Goal: Information Seeking & Learning: Learn about a topic

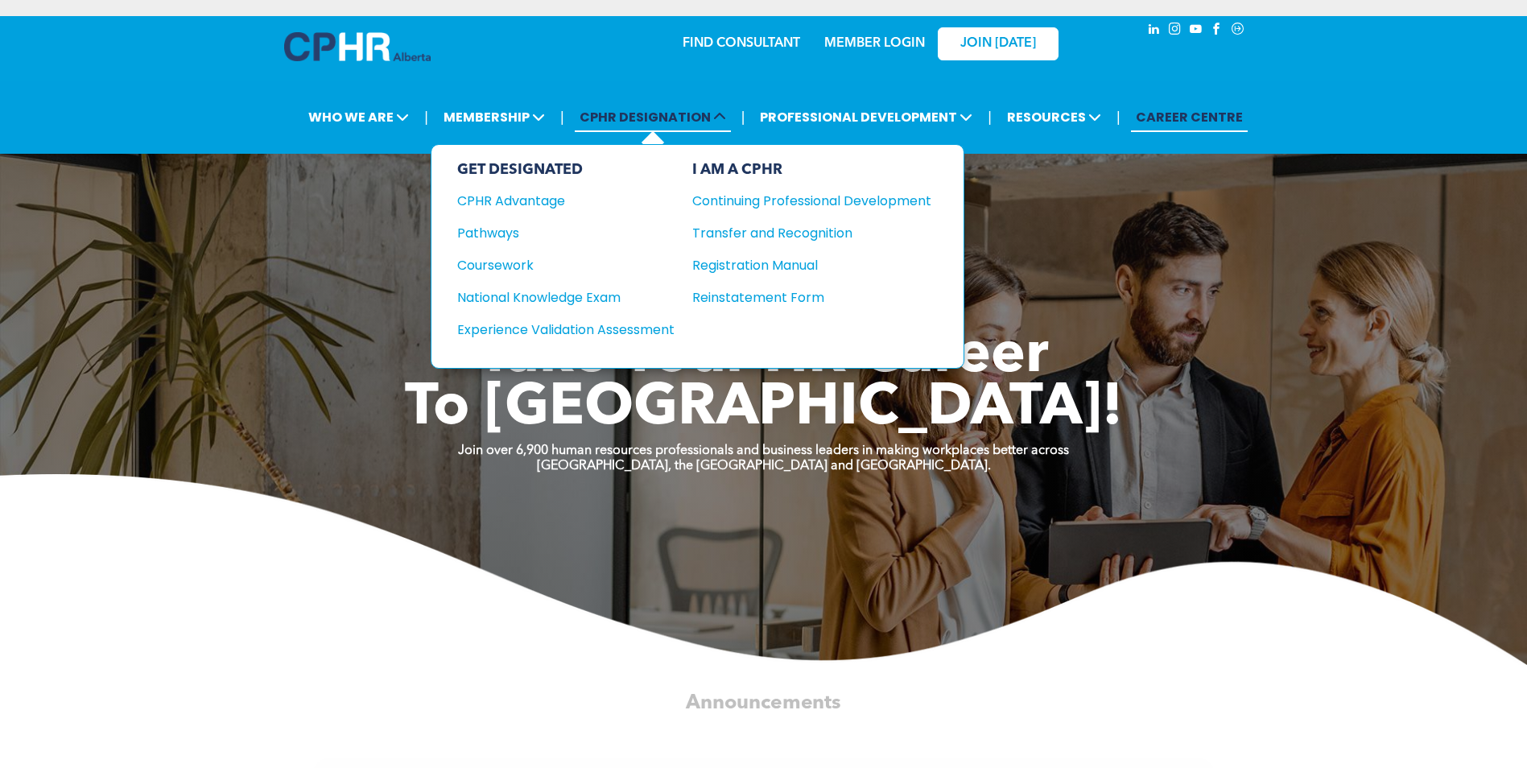
click at [715, 129] on span "CPHR DESIGNATION" at bounding box center [653, 117] width 156 height 30
click at [489, 233] on div "Pathways" at bounding box center [555, 233] width 196 height 20
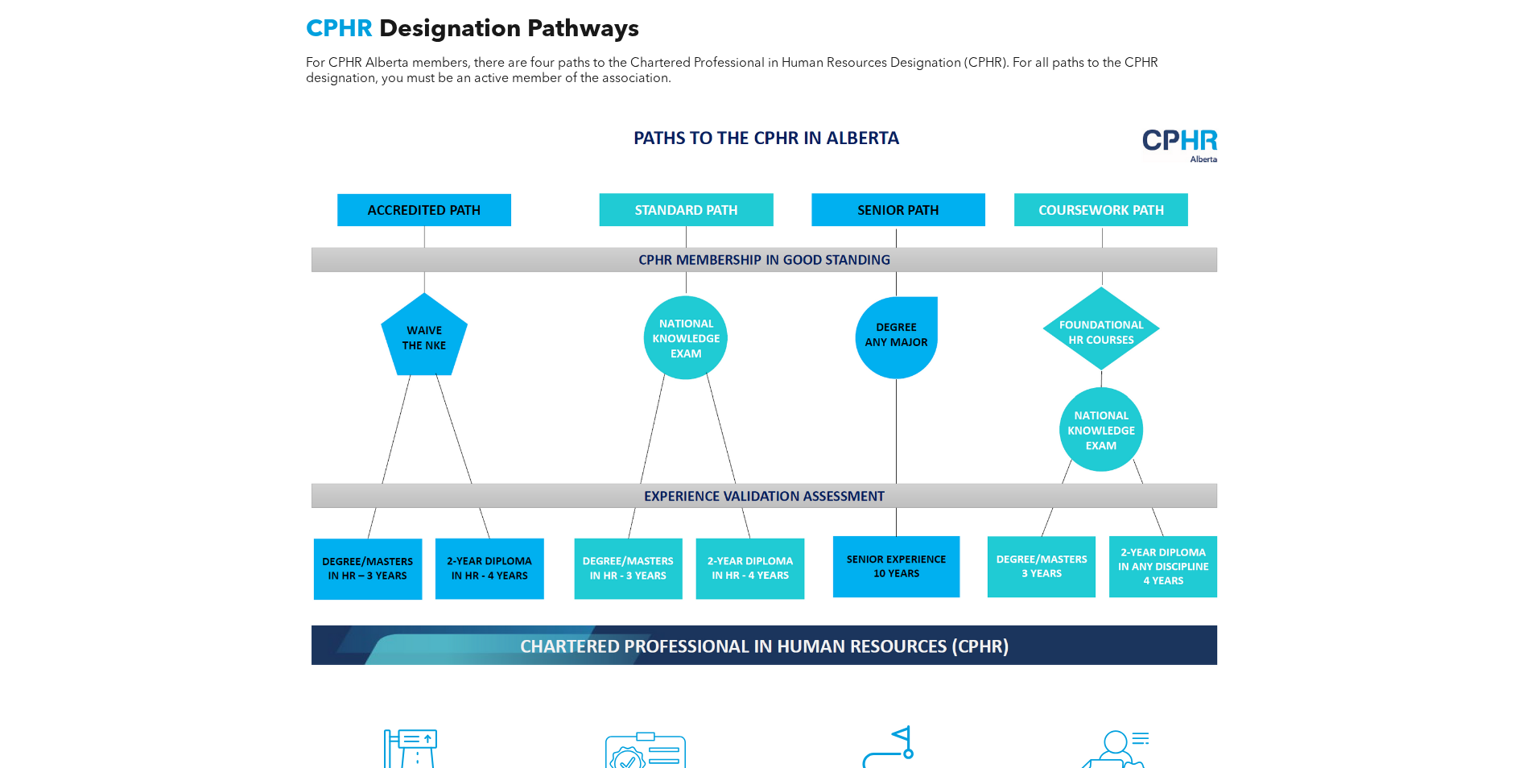
scroll to position [1288, 0]
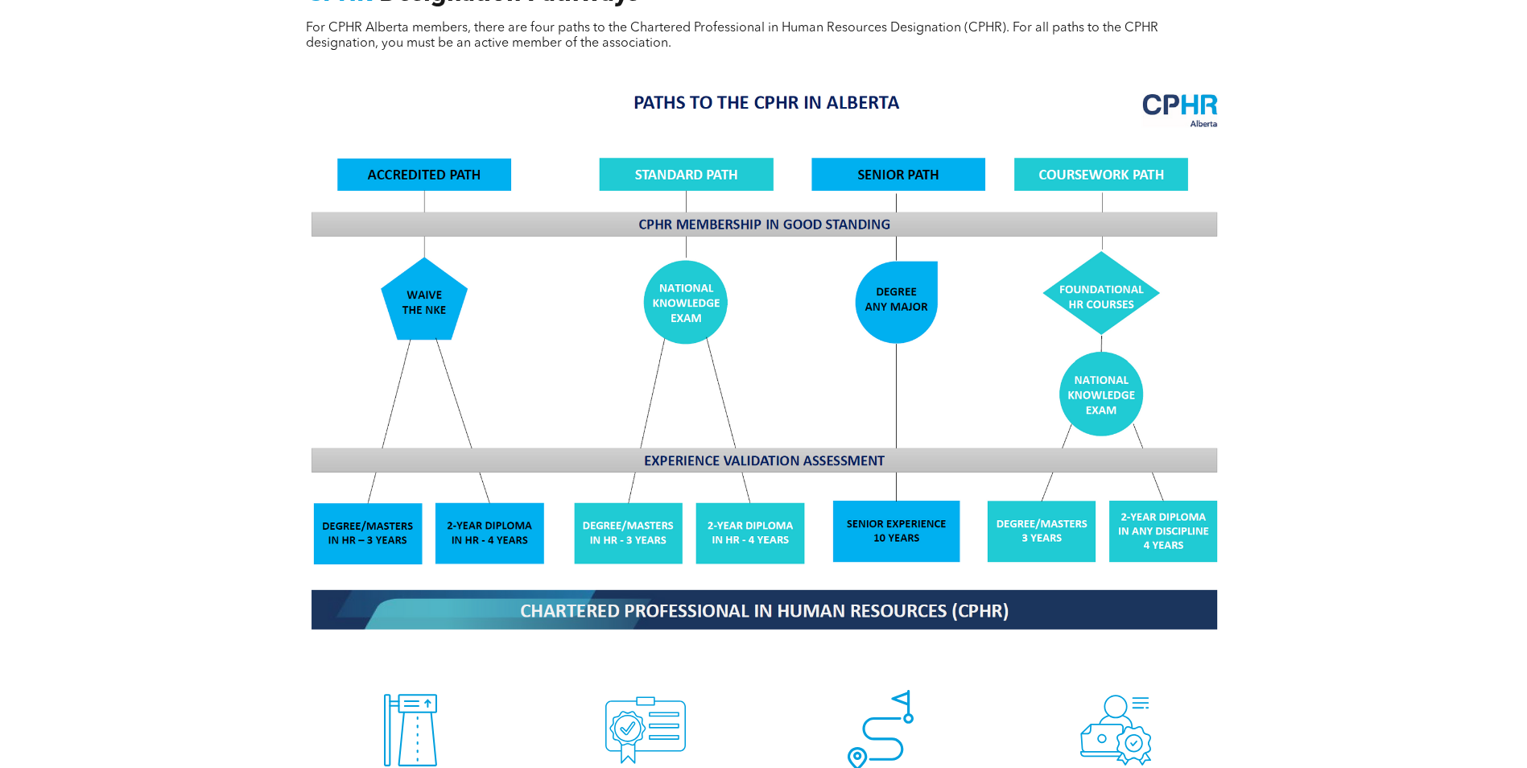
click at [404, 289] on img at bounding box center [764, 360] width 932 height 561
